Goal: Understand process/instructions: Learn how to perform a task or action

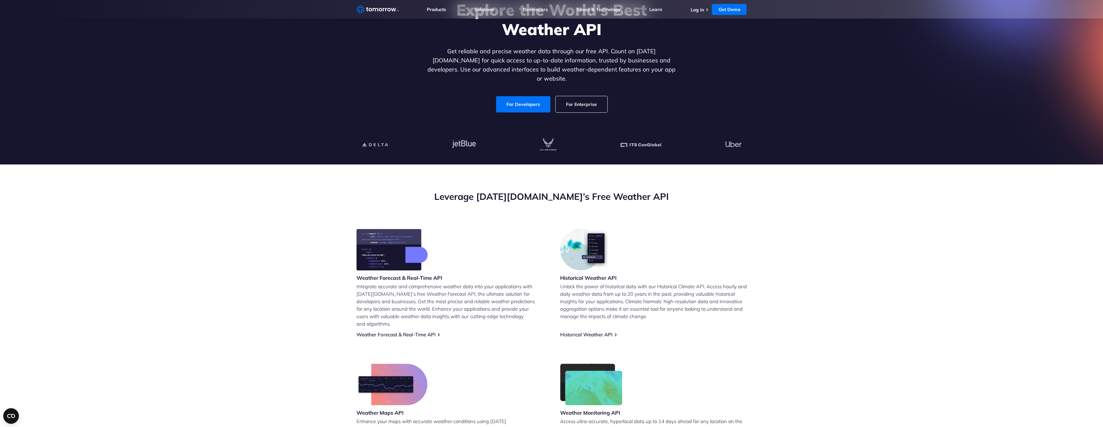
scroll to position [139, 0]
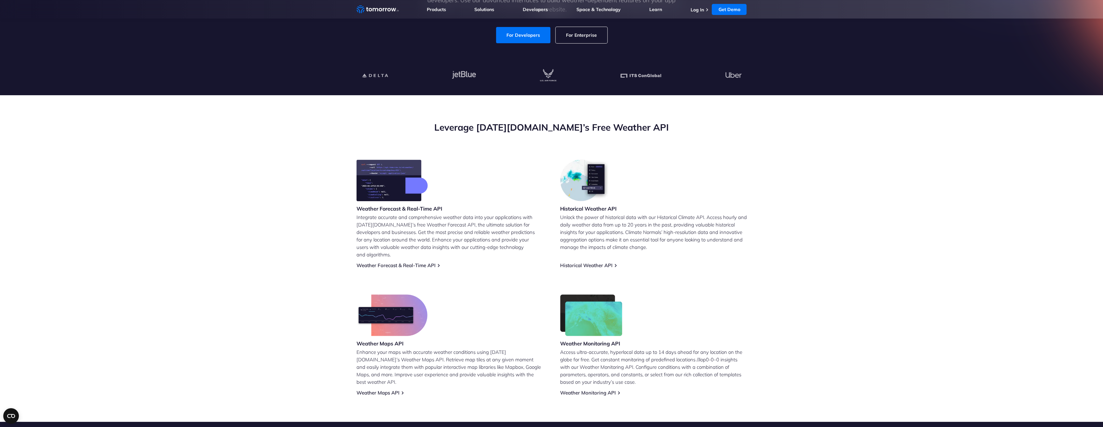
click at [418, 205] on h3 "Weather Forecast & Real-Time API" at bounding box center [400, 208] width 86 height 7
click at [406, 263] on link "Weather Forecast & Real-Time API" at bounding box center [396, 266] width 79 height 6
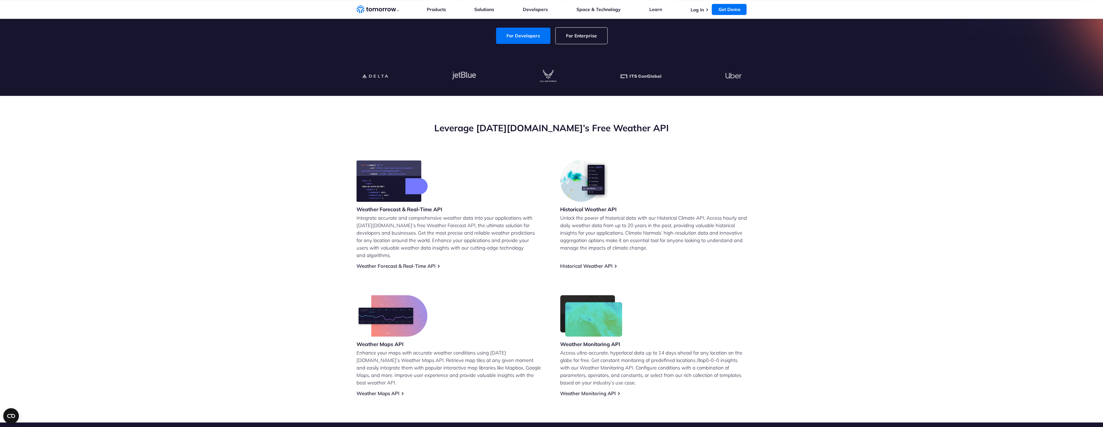
scroll to position [416, 0]
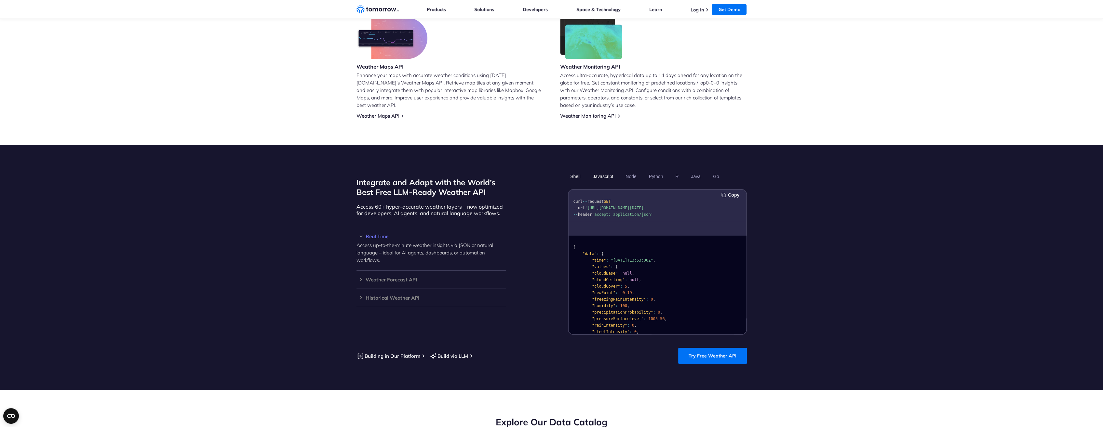
click at [609, 171] on button "Javascript" at bounding box center [602, 176] width 25 height 11
